Goal: Information Seeking & Learning: Find specific fact

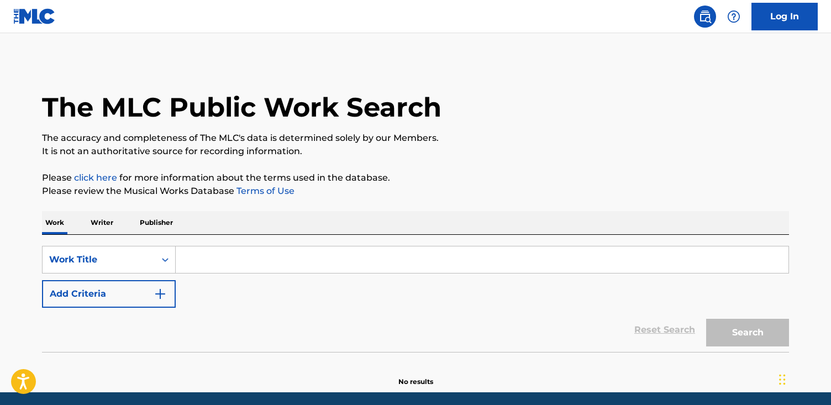
click at [192, 267] on input "Search Form" at bounding box center [482, 259] width 613 height 27
paste input "BOOT HOUSE OF TUNES"
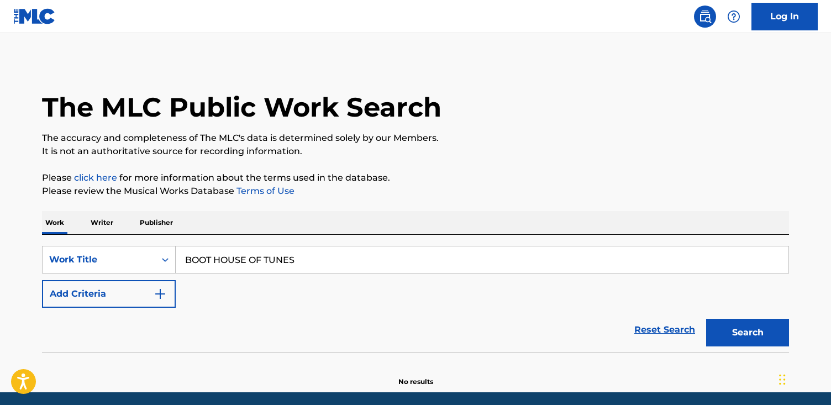
type input "BOOT HOUSE OF TUNES"
click at [706, 319] on button "Search" at bounding box center [747, 333] width 83 height 28
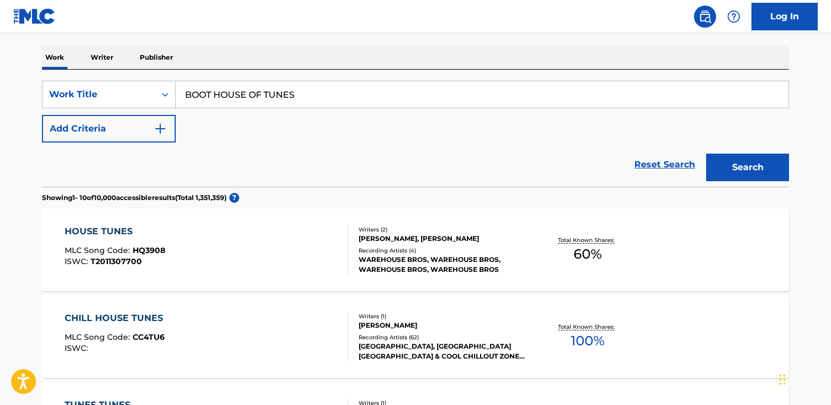
scroll to position [163, 0]
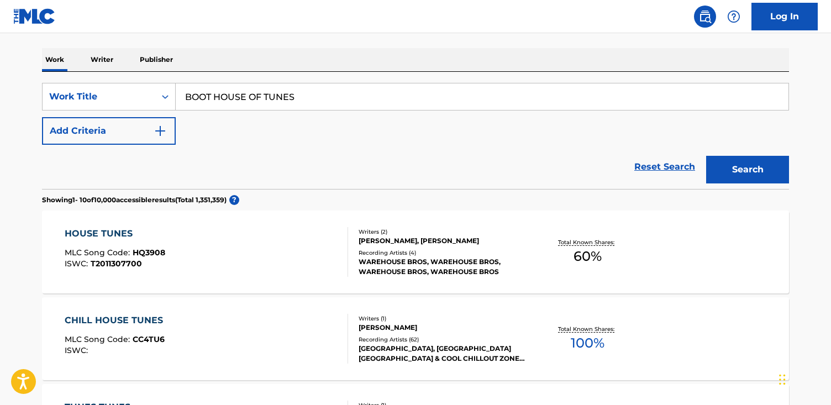
click at [183, 66] on div "Work Writer Publisher" at bounding box center [415, 59] width 747 height 23
click at [170, 61] on p "Publisher" at bounding box center [156, 59] width 40 height 23
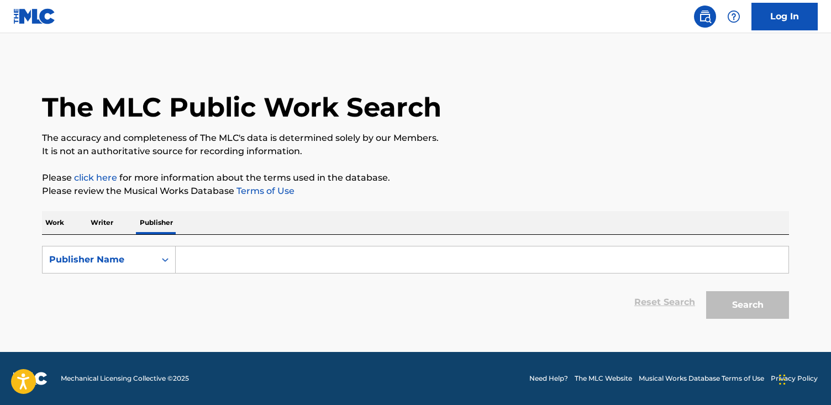
click at [193, 263] on input "Search Form" at bounding box center [482, 259] width 613 height 27
paste input "BOOT HOUSE OF TUNES"
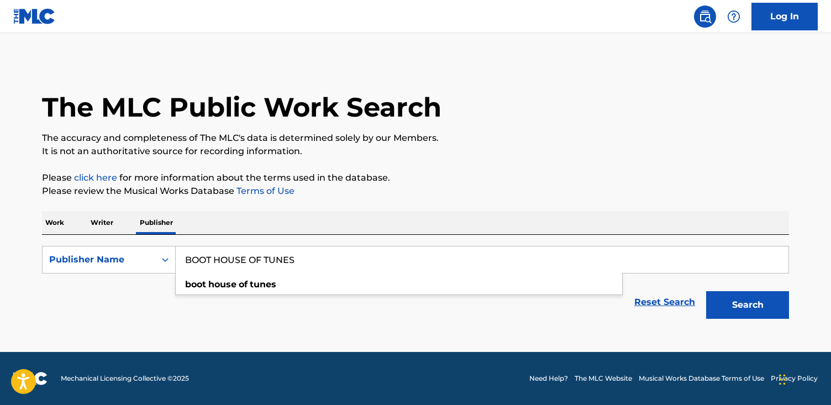
type input "BOOT HOUSE OF TUNES"
drag, startPoint x: 338, startPoint y: 259, endPoint x: 143, endPoint y: 246, distance: 195.4
click at [143, 246] on div "SearchWithCriteria404af101-44e0-4b8b-90dc-bb6149c3df23 Publisher Name BOOT HOUS…" at bounding box center [415, 260] width 747 height 28
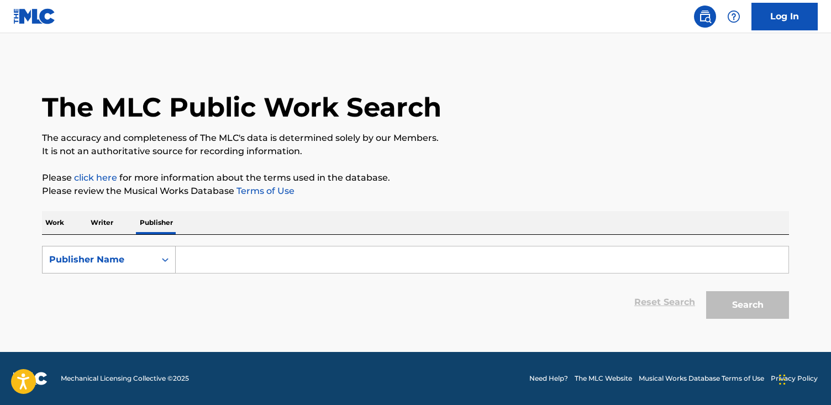
paste input "[PERSON_NAME] [PERSON_NAME] & Co"
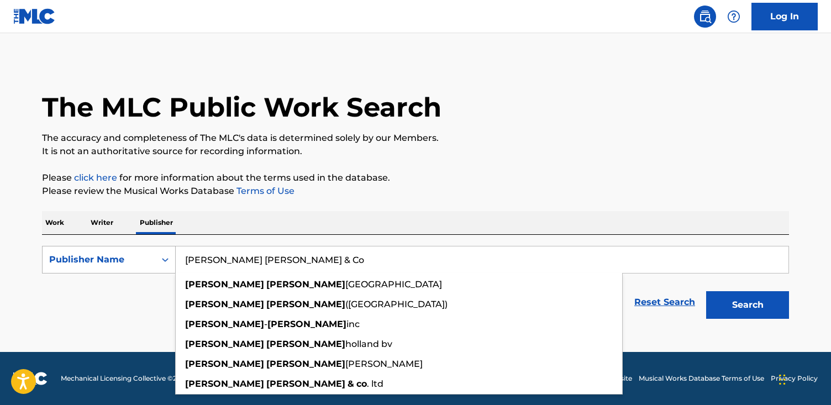
type input "[PERSON_NAME] [PERSON_NAME] & Co"
click at [706, 291] on button "Search" at bounding box center [747, 305] width 83 height 28
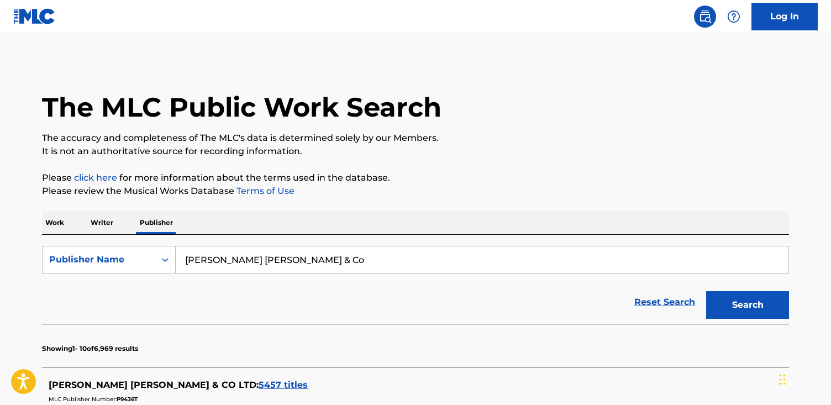
scroll to position [40, 0]
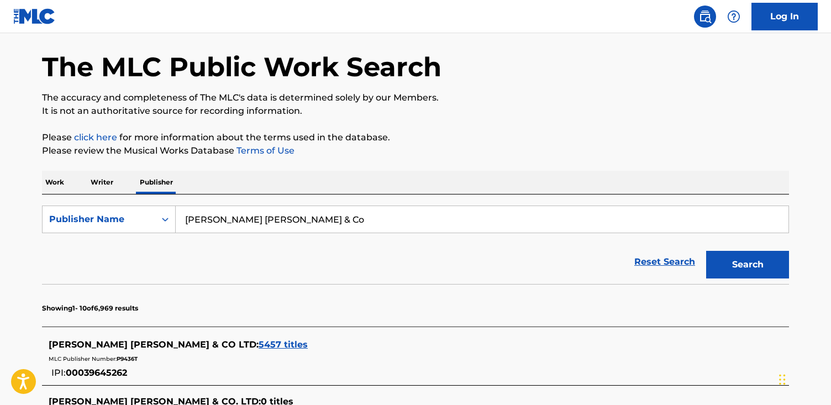
click at [258, 342] on span "5457 titles" at bounding box center [282, 344] width 49 height 10
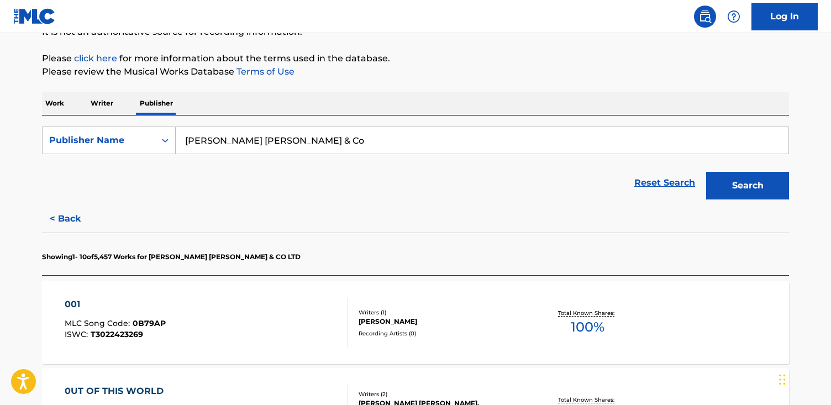
scroll to position [108, 0]
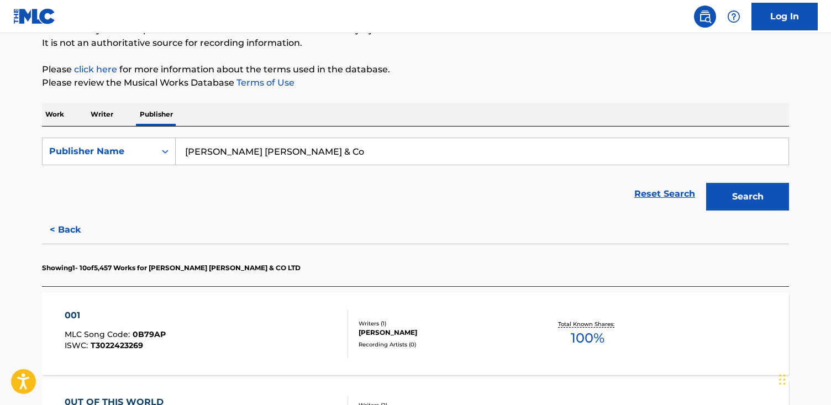
click at [264, 333] on div "001 MLC Song Code : 0B79AP ISWC : T3022423269" at bounding box center [207, 334] width 284 height 50
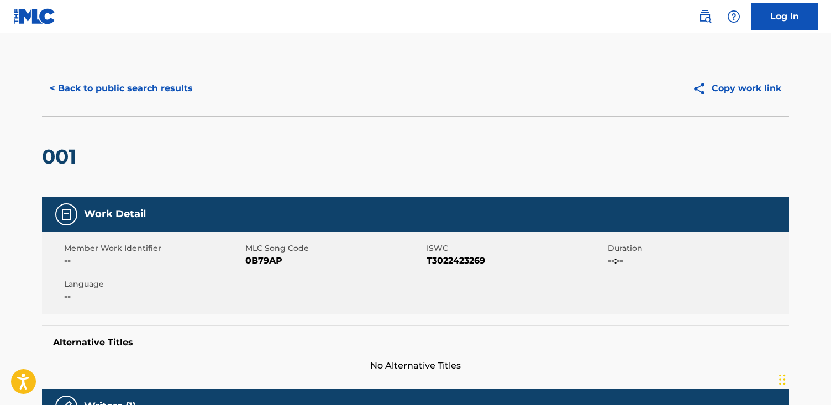
click at [99, 77] on button "< Back to public search results" at bounding box center [121, 89] width 159 height 28
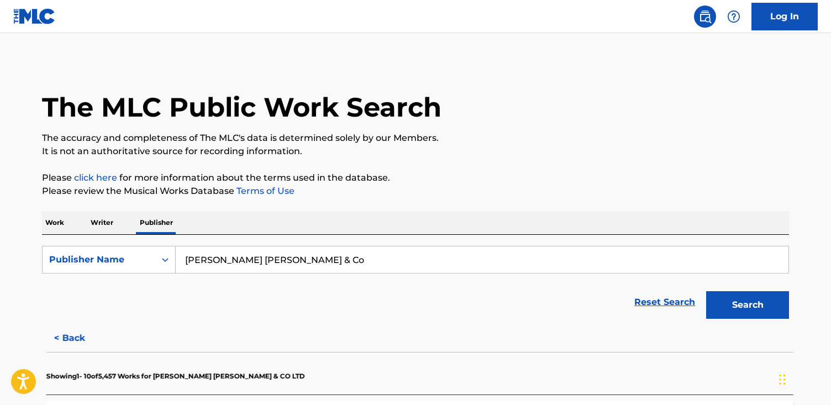
scroll to position [12, 0]
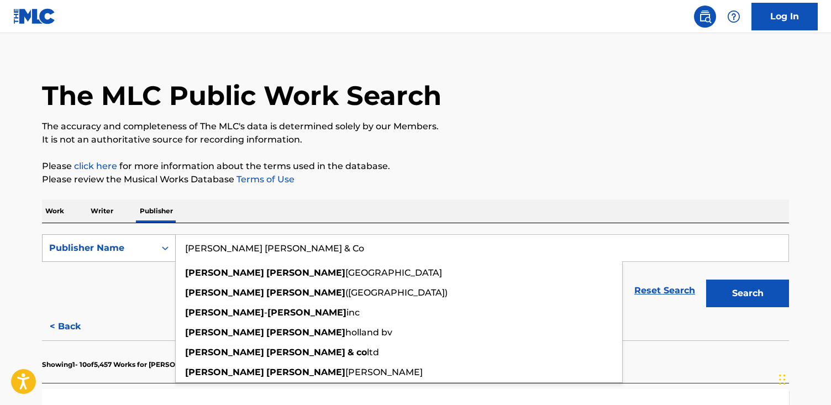
drag, startPoint x: 281, startPoint y: 249, endPoint x: 74, endPoint y: 248, distance: 207.1
click at [74, 248] on div "SearchWithCriteria404af101-44e0-4b8b-90dc-bb6149c3df23 Publisher Name [PERSON_N…" at bounding box center [415, 248] width 747 height 28
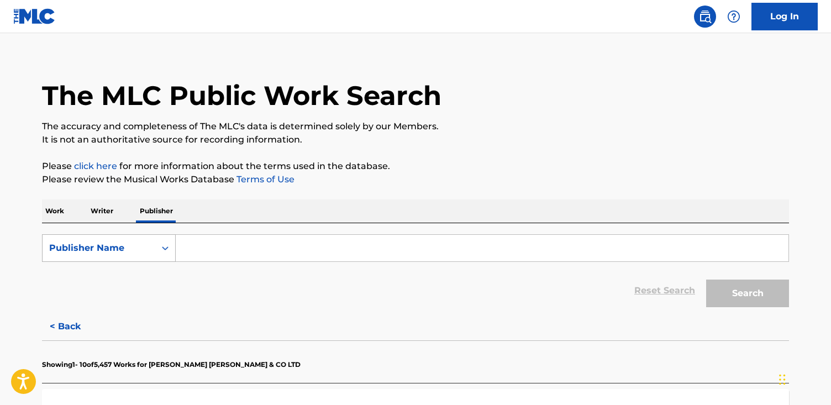
paste input "Booze Music"
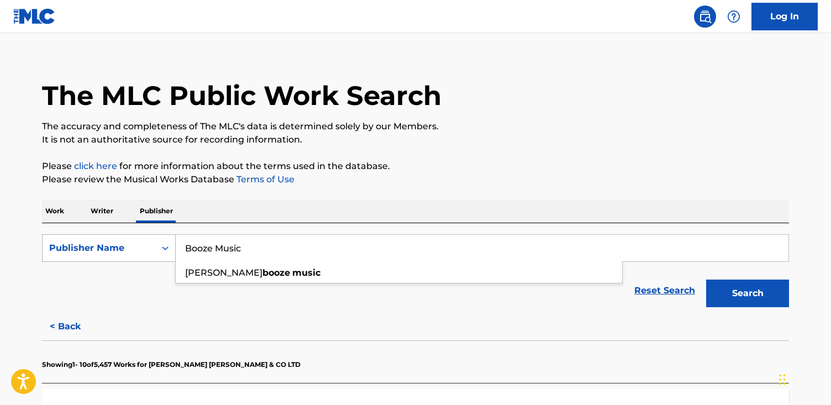
type input "Booze Music"
click at [706, 279] on button "Search" at bounding box center [747, 293] width 83 height 28
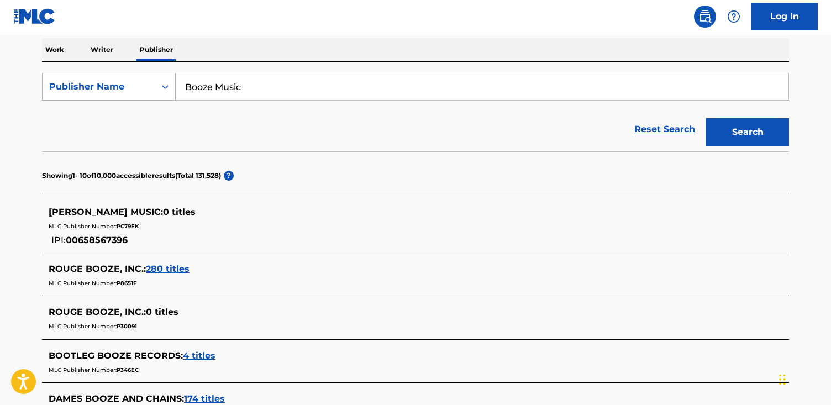
scroll to position [175, 0]
